Goal: Task Accomplishment & Management: Use online tool/utility

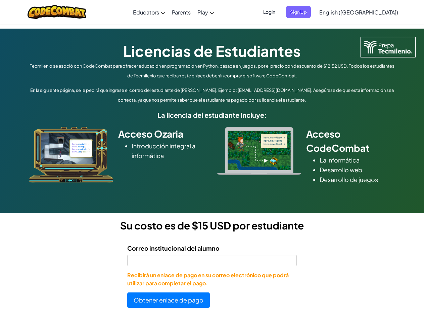
click at [212, 161] on div at bounding box center [259, 151] width 94 height 48
click at [280, 12] on span "Login" at bounding box center [269, 12] width 20 height 12
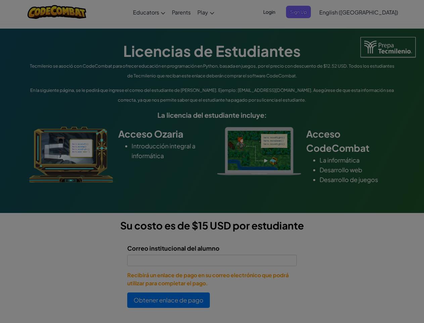
click at [310, 12] on div at bounding box center [212, 161] width 424 height 323
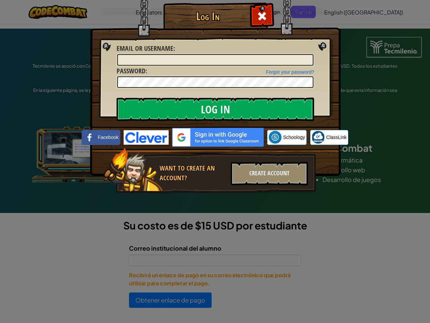
click at [340, 12] on div "Log In Unknown Error Email or Username : Forgot your password? Password : Log I…" at bounding box center [215, 161] width 430 height 323
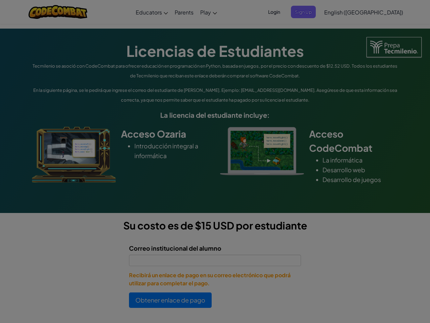
click at [340, 12] on div "Log In Unknown Error Email or Username : Forgot your password? Password : Log I…" at bounding box center [215, 161] width 430 height 323
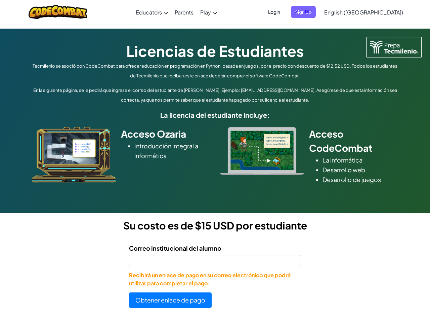
click at [376, 12] on div at bounding box center [215, 161] width 430 height 323
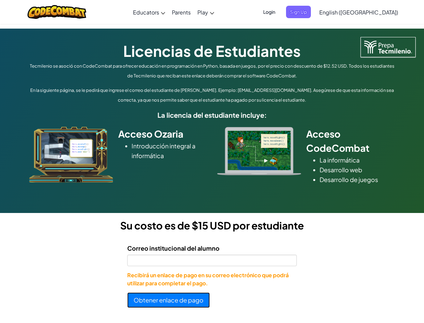
click at [169, 300] on button "Obtener enlace de pago" at bounding box center [168, 299] width 83 height 15
